Goal: Find specific page/section: Find specific page/section

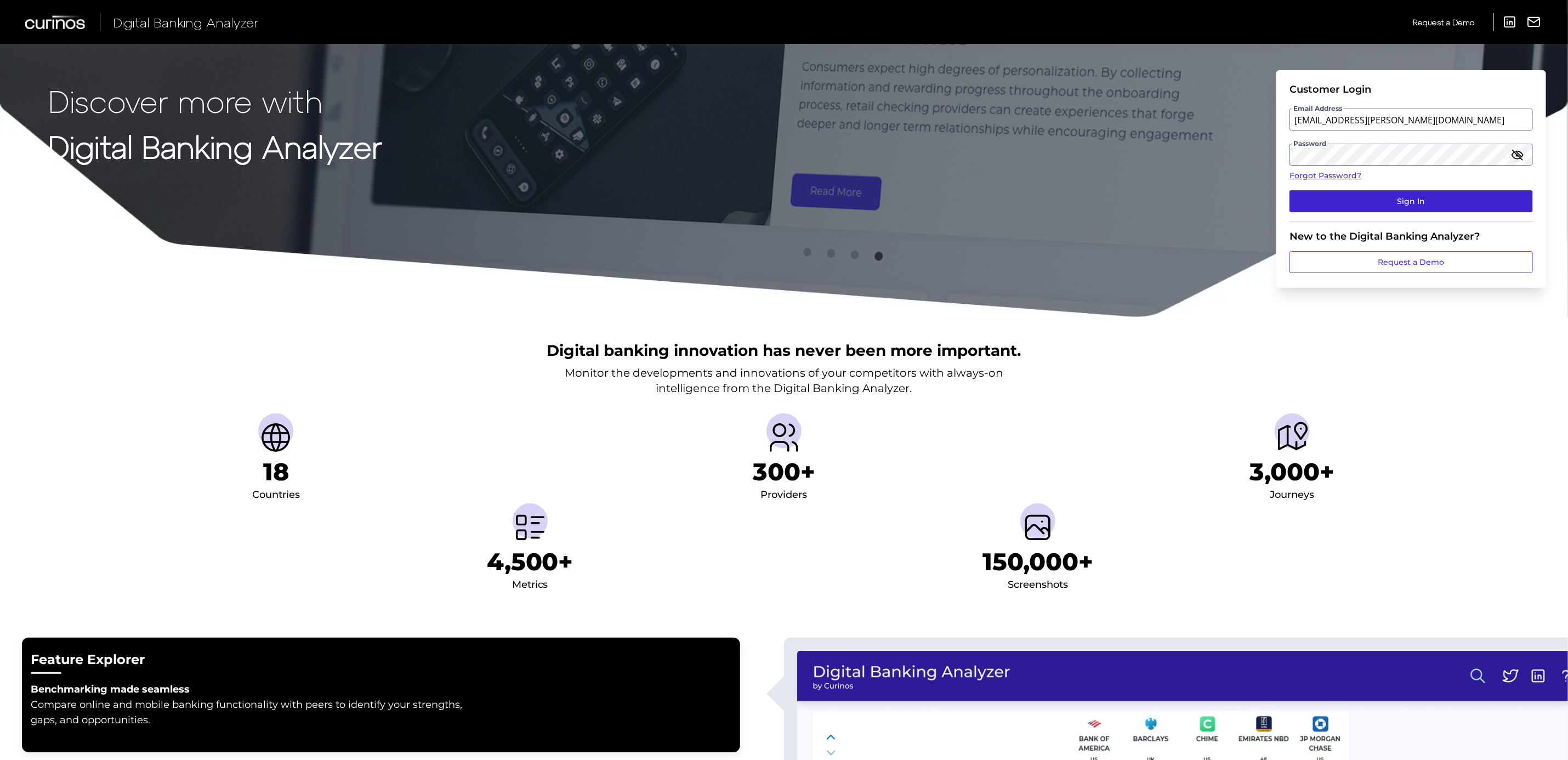
click at [1391, 201] on button "Sign In" at bounding box center [1411, 201] width 244 height 22
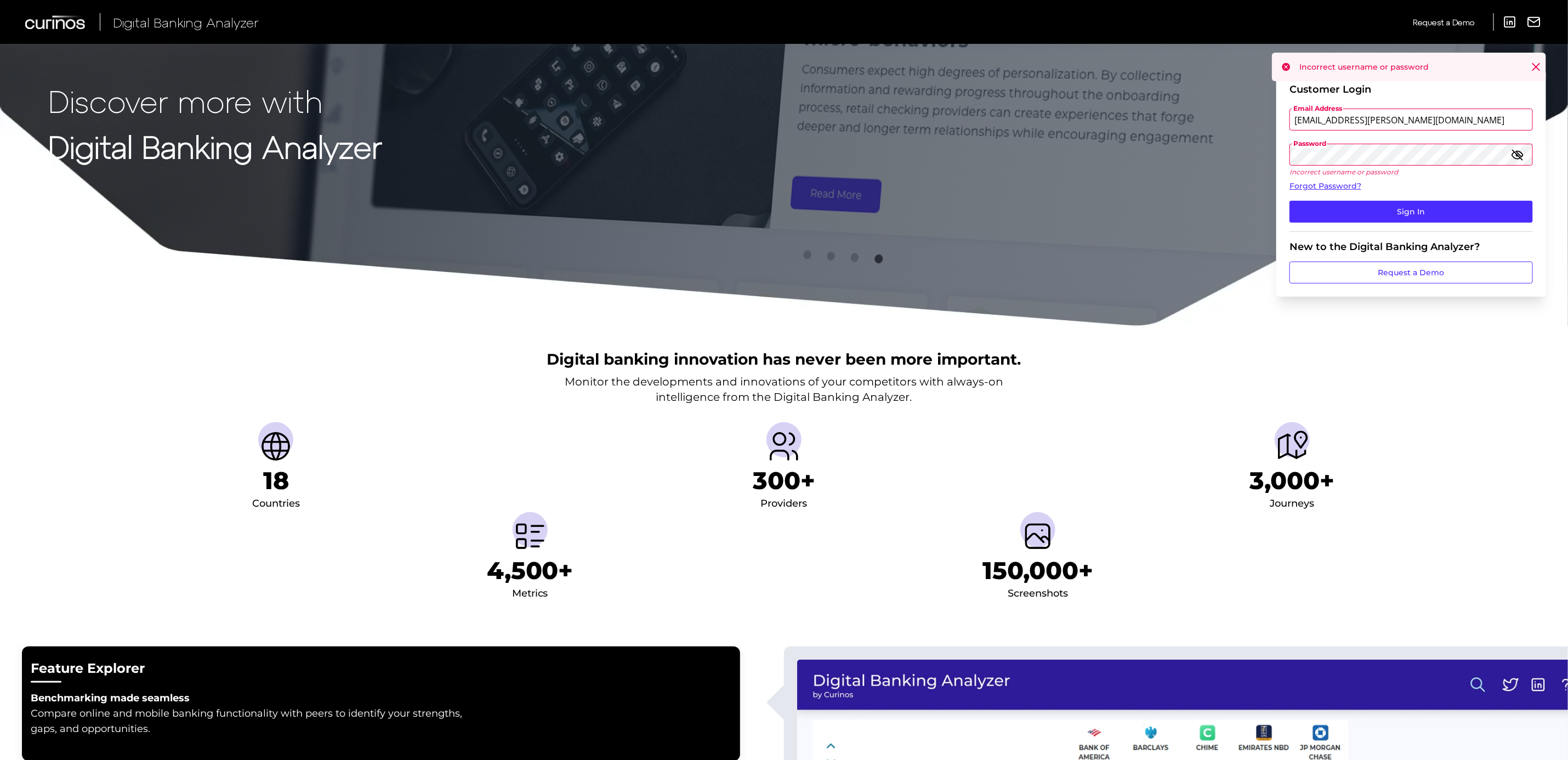
click at [1522, 153] on icon "button" at bounding box center [1518, 155] width 11 height 7
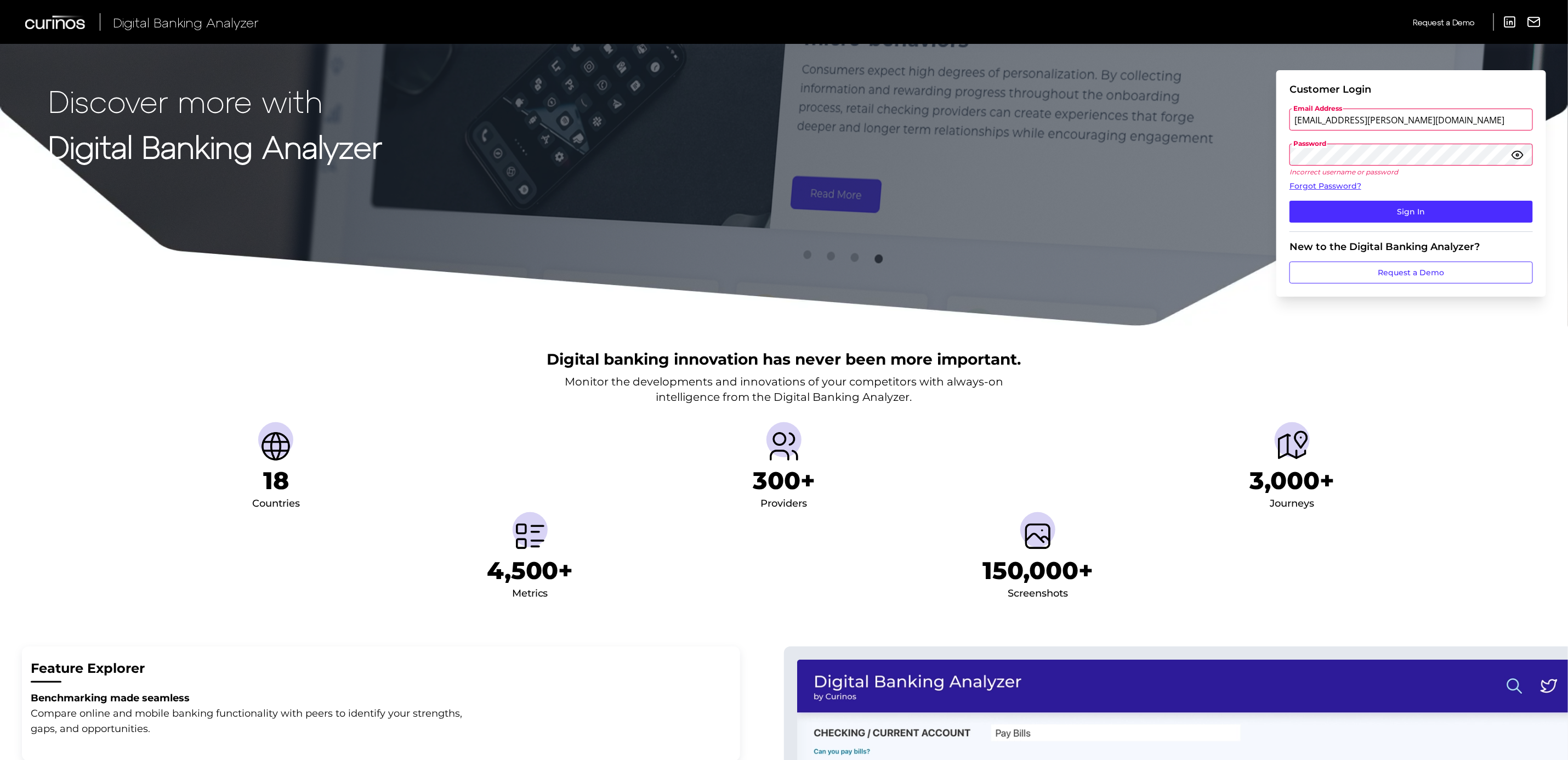
type input "[EMAIL_ADDRESS][PERSON_NAME][DOMAIN_NAME]"
click at [1443, 201] on button "Sign In" at bounding box center [1411, 211] width 244 height 22
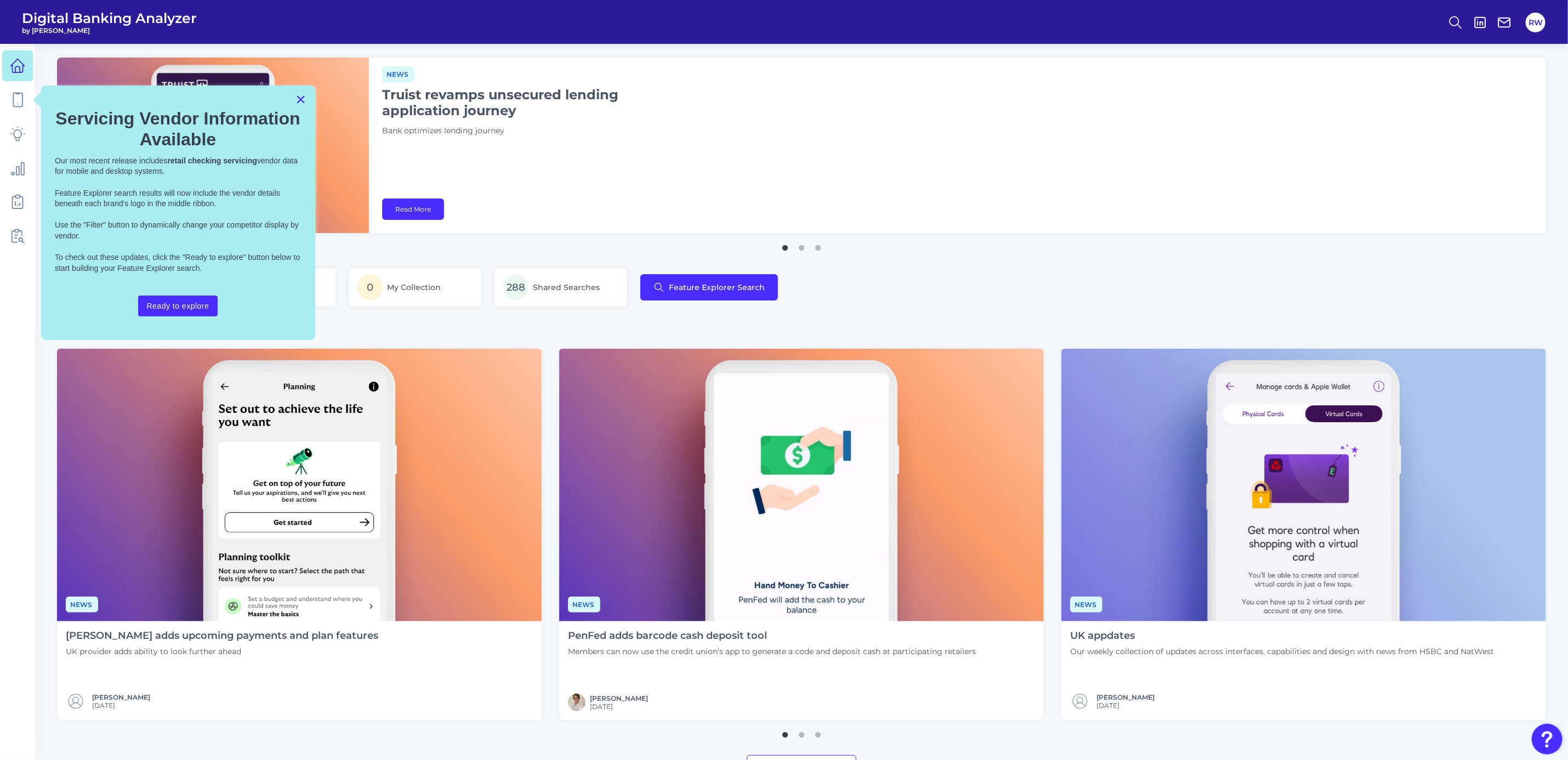
click at [300, 100] on button "×" at bounding box center [300, 99] width 11 height 17
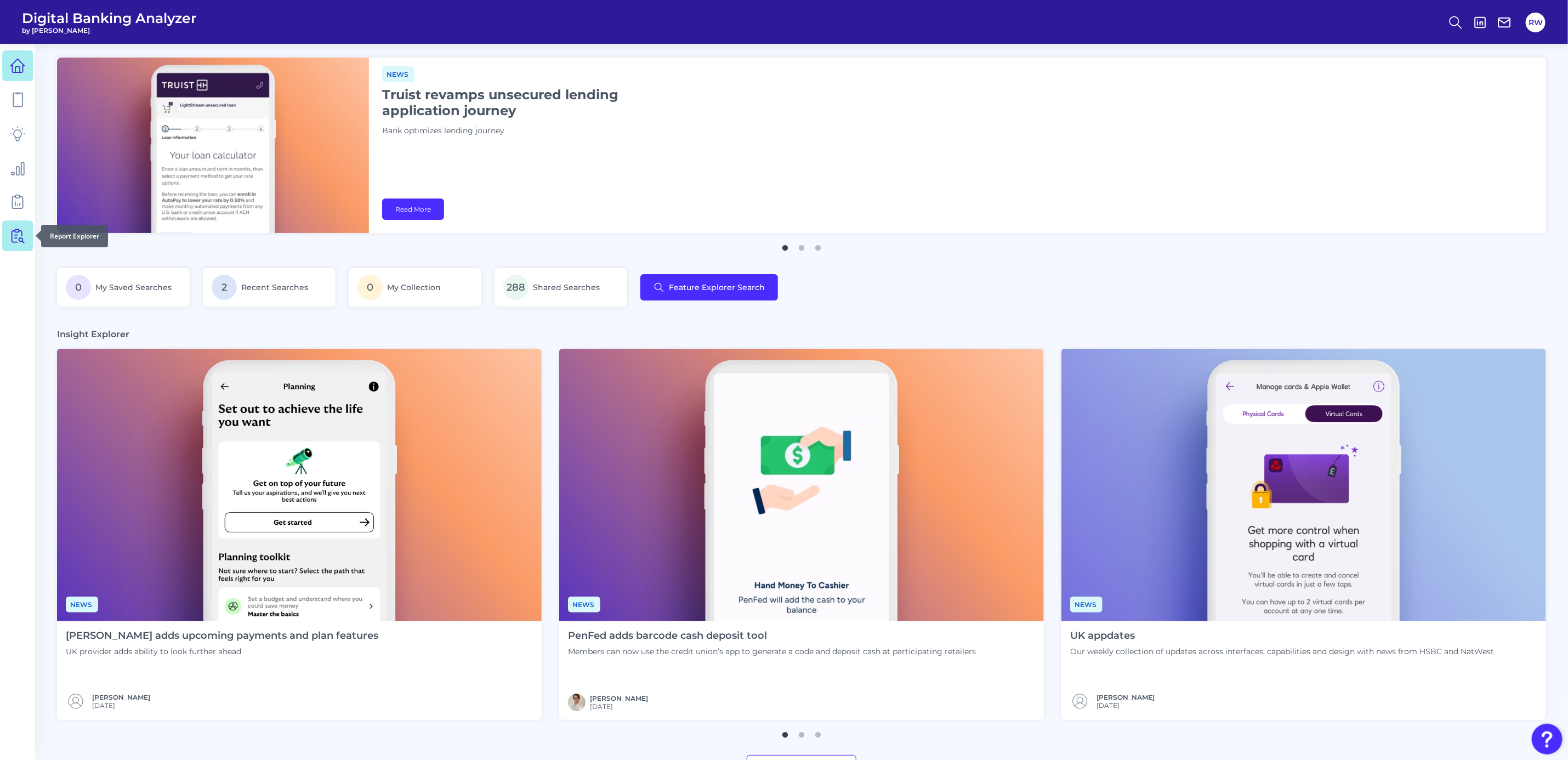
click at [20, 239] on icon at bounding box center [17, 236] width 15 height 15
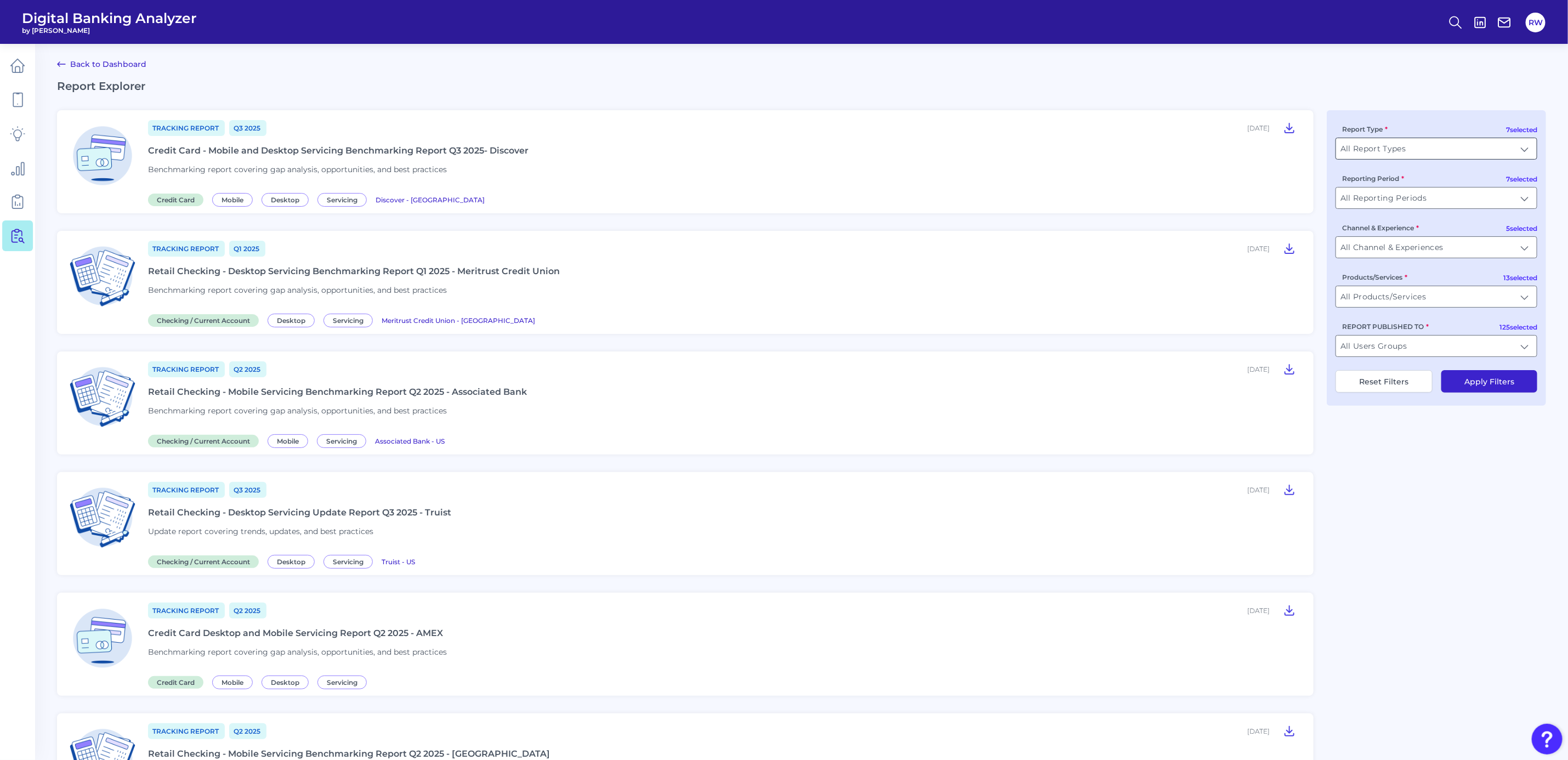
click at [1417, 155] on input "All Report Types" at bounding box center [1436, 149] width 201 height 21
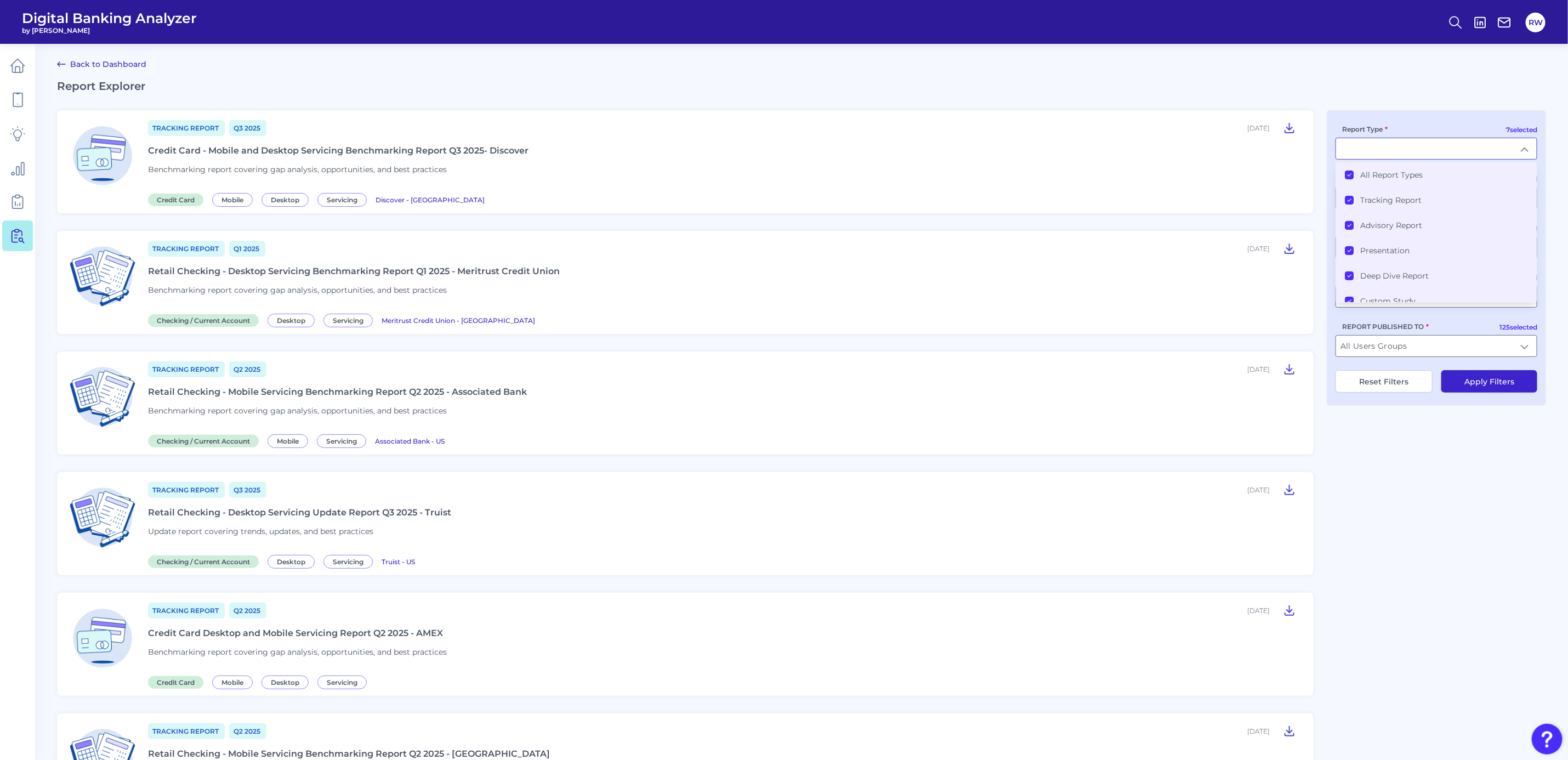
type input "All Report Types"
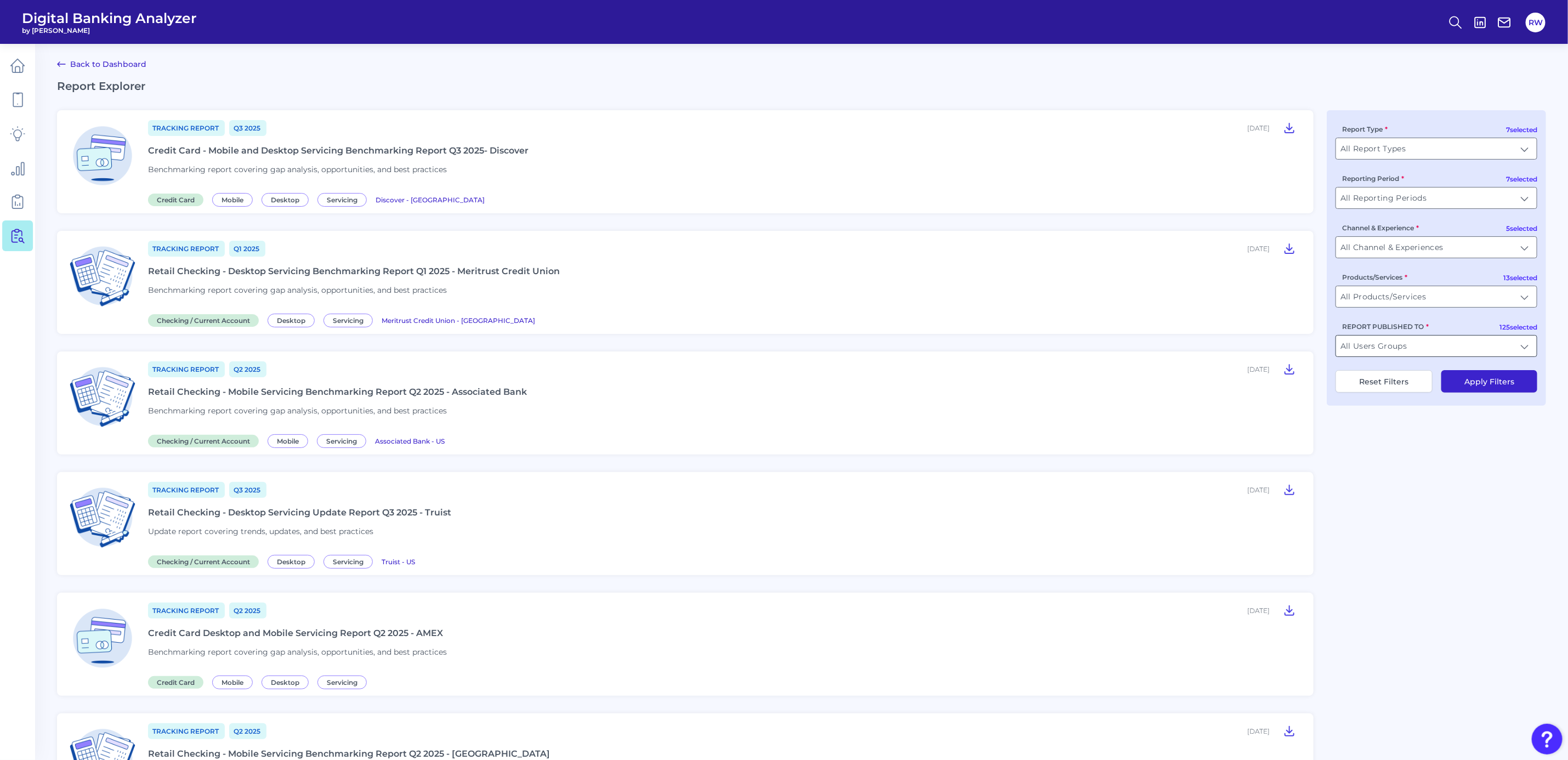
click at [1454, 348] on input "All Users Groups" at bounding box center [1436, 346] width 201 height 21
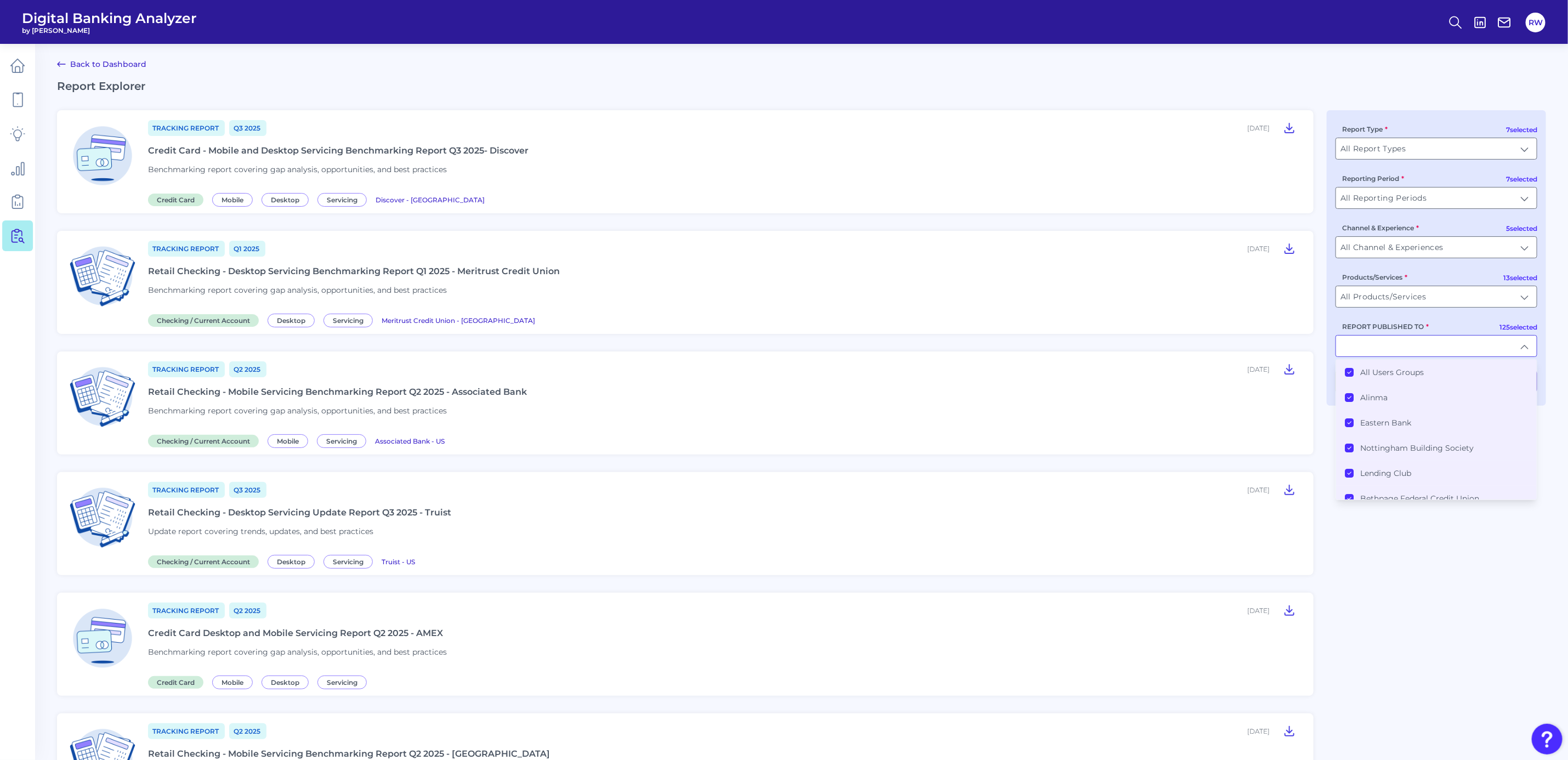
click at [1438, 372] on li "All Users Groups" at bounding box center [1436, 372] width 201 height 25
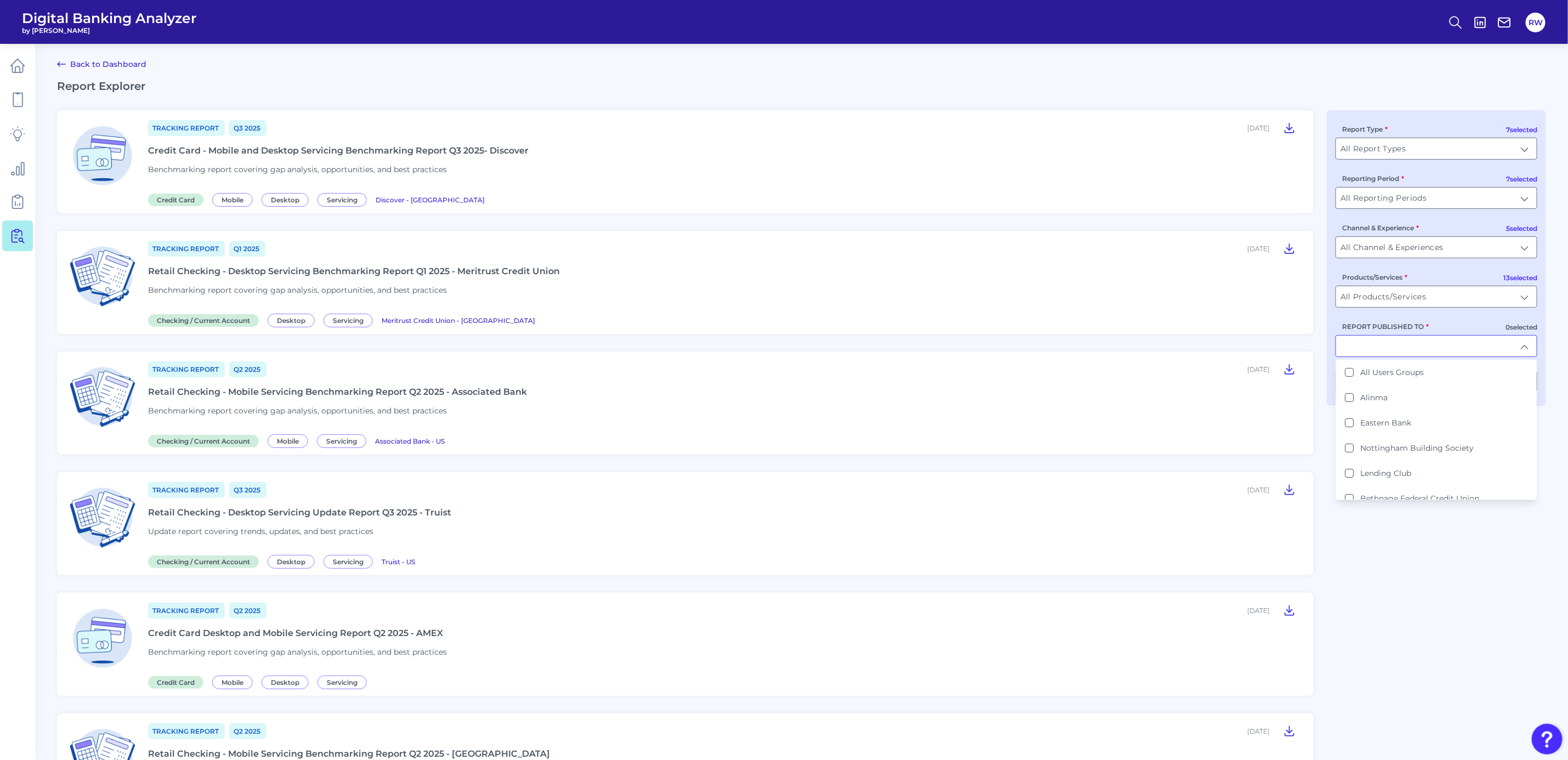
click at [1423, 348] on input "REPORT PUBLISHED TO" at bounding box center [1436, 346] width 201 height 21
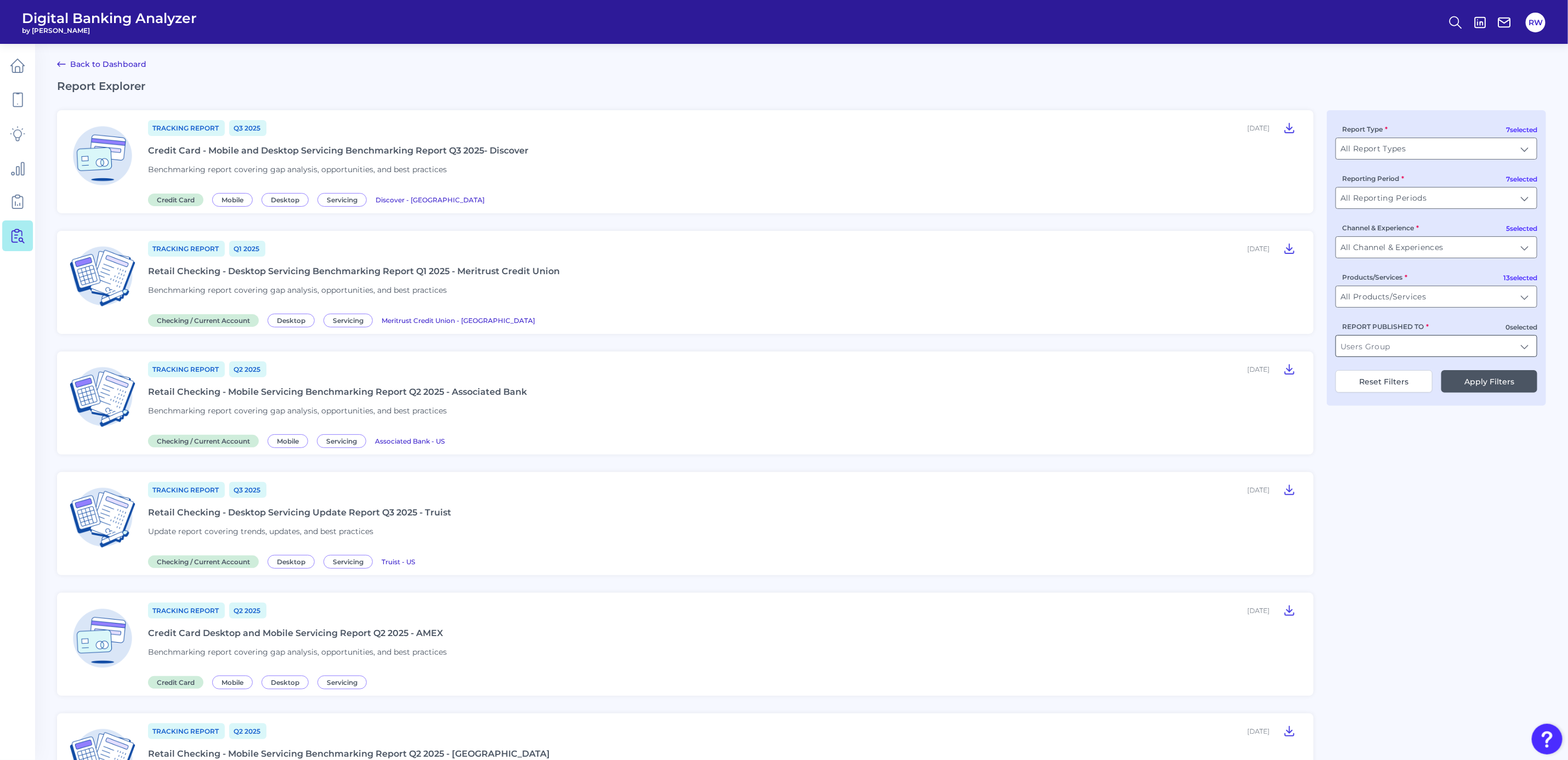
click at [1423, 348] on input "REPORT PUBLISHED TO" at bounding box center [1436, 346] width 201 height 21
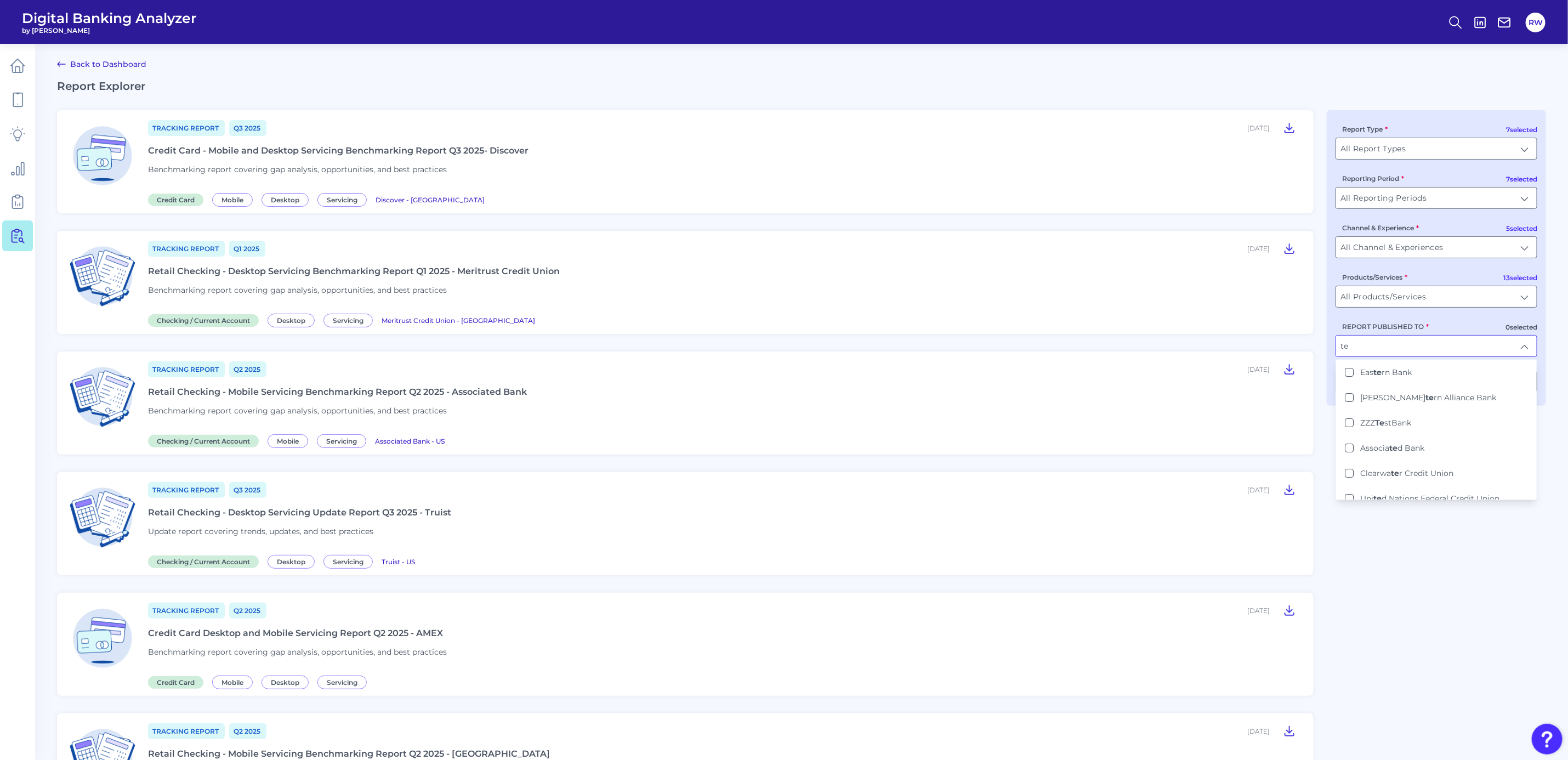
type input "t"
